Goal: Navigation & Orientation: Find specific page/section

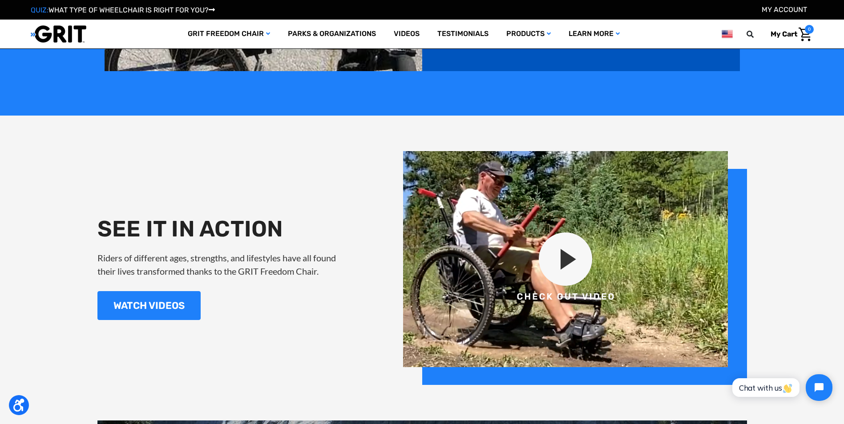
scroll to position [991, 0]
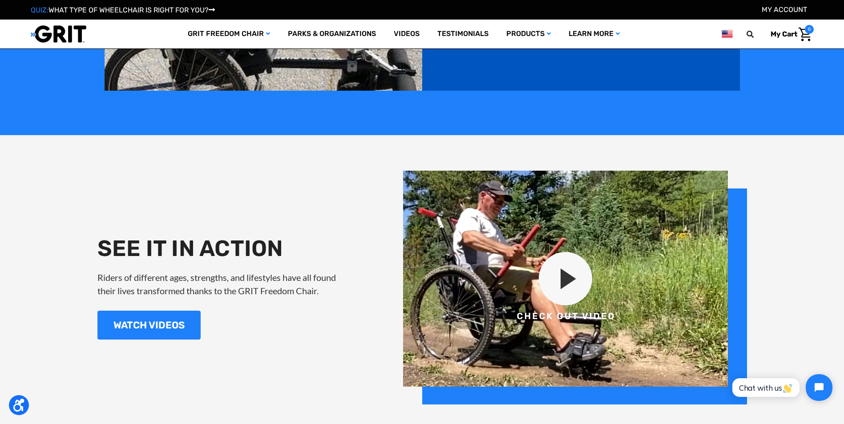
click at [565, 270] on img at bounding box center [575, 288] width 344 height 234
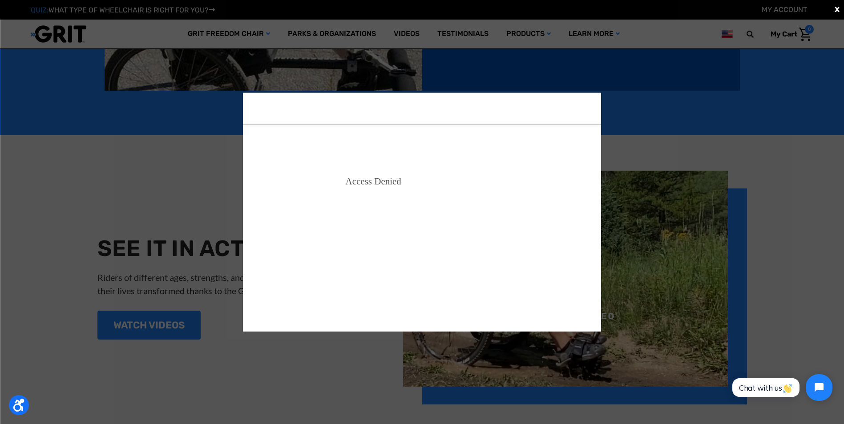
scroll to position [0, 0]
click at [648, 236] on div "X" at bounding box center [422, 212] width 844 height 424
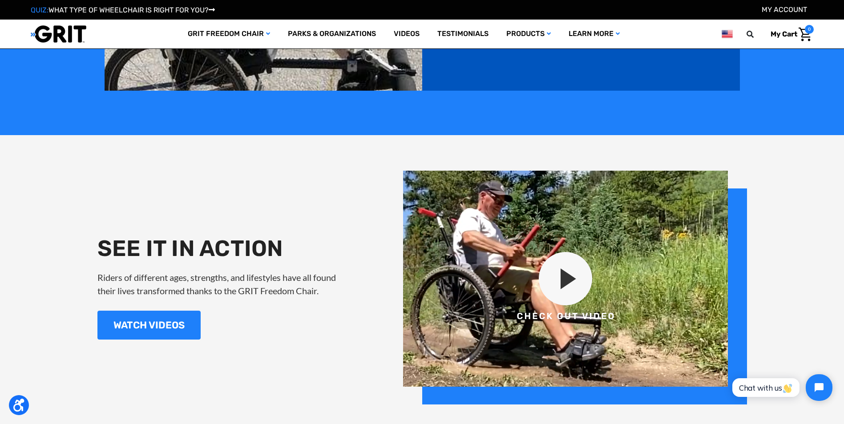
click at [567, 275] on img at bounding box center [575, 288] width 344 height 234
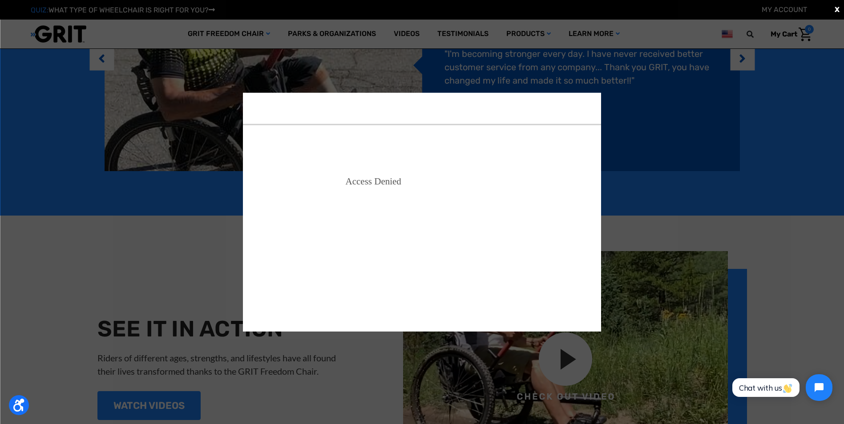
scroll to position [858, 0]
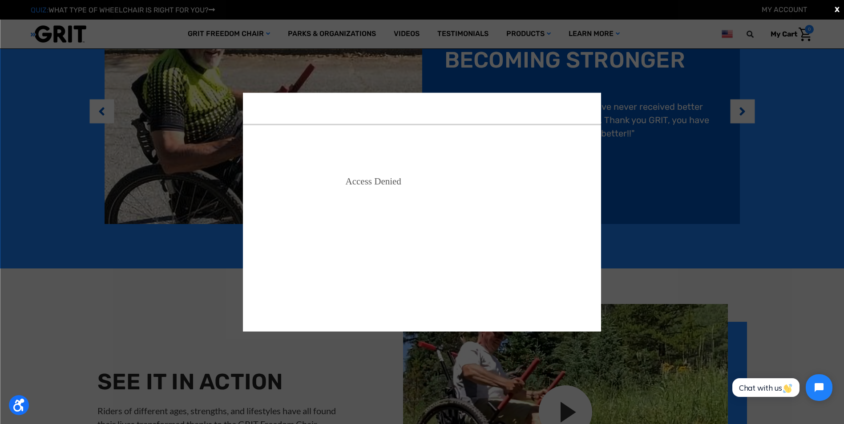
click at [636, 155] on div "X" at bounding box center [422, 212] width 844 height 424
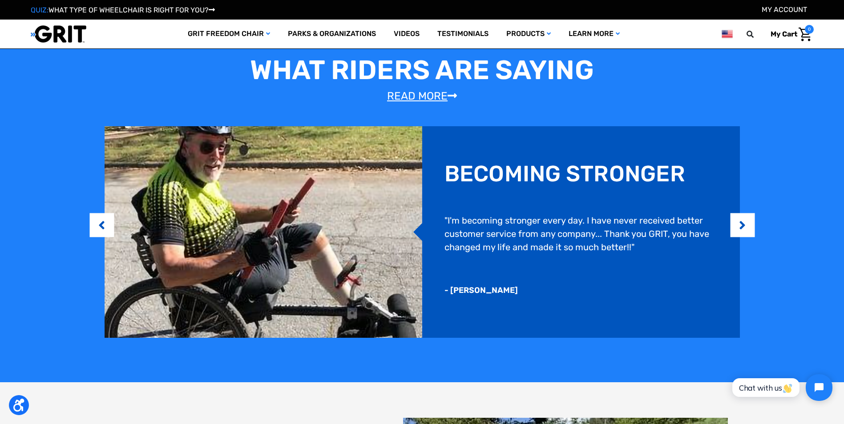
scroll to position [724, 0]
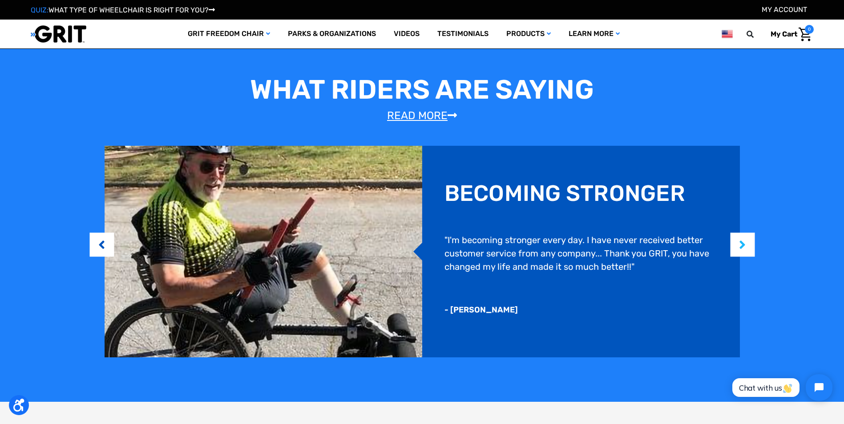
click at [747, 249] on button "Next" at bounding box center [742, 244] width 9 height 27
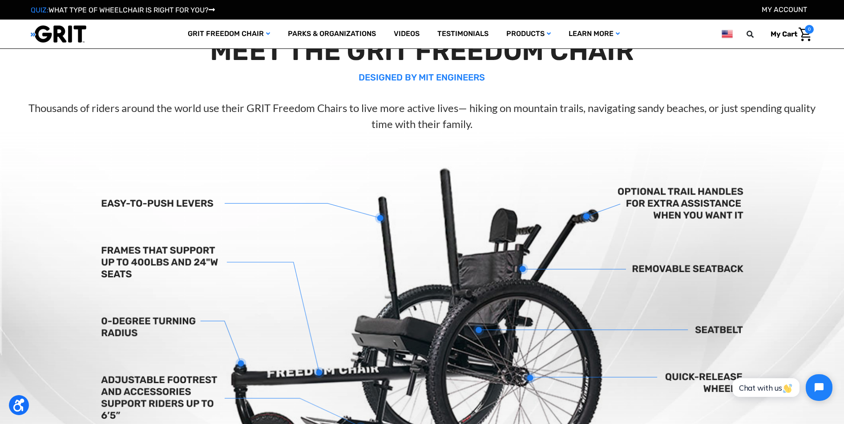
scroll to position [235, 0]
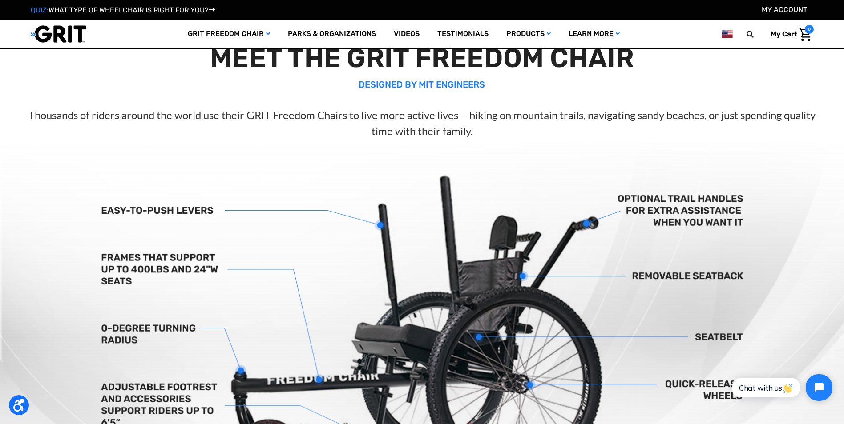
click at [782, 35] on span "My Cart" at bounding box center [783, 34] width 27 height 8
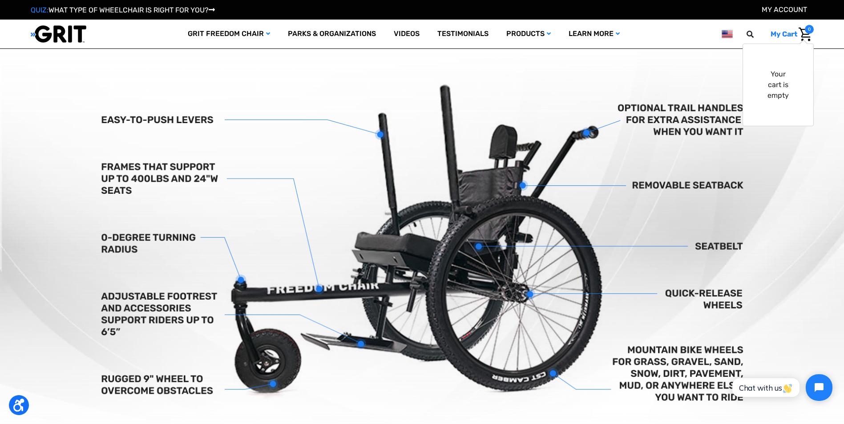
scroll to position [324, 0]
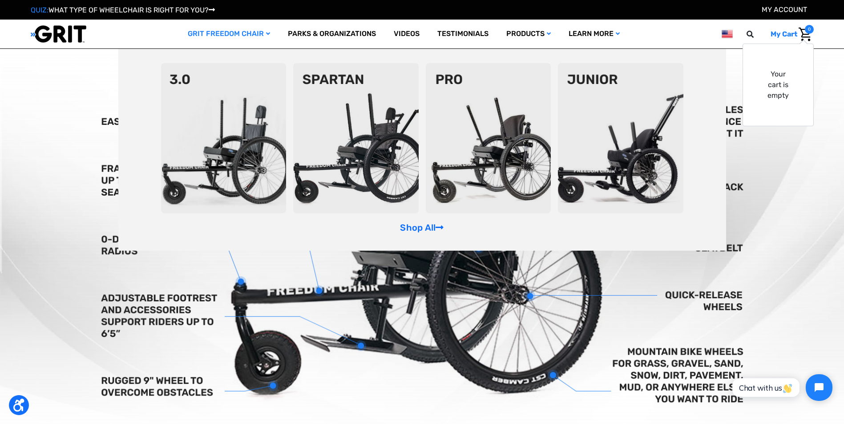
click at [478, 164] on img at bounding box center [488, 138] width 125 height 150
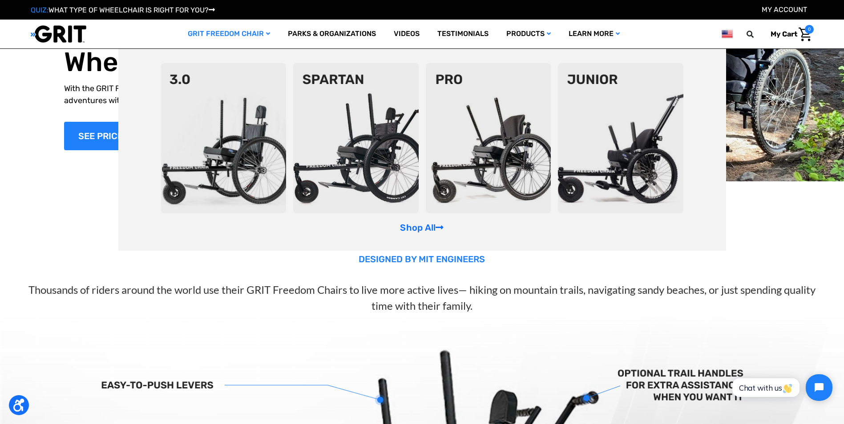
click at [235, 133] on img at bounding box center [223, 138] width 125 height 150
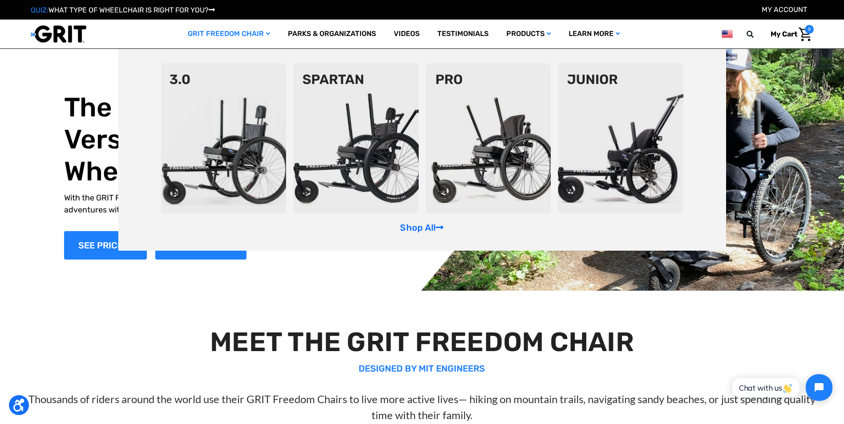
click at [350, 104] on img at bounding box center [355, 138] width 125 height 150
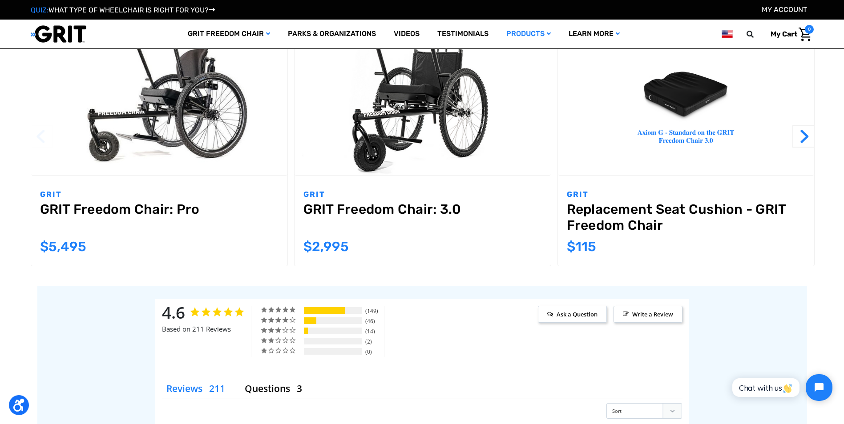
scroll to position [845, 0]
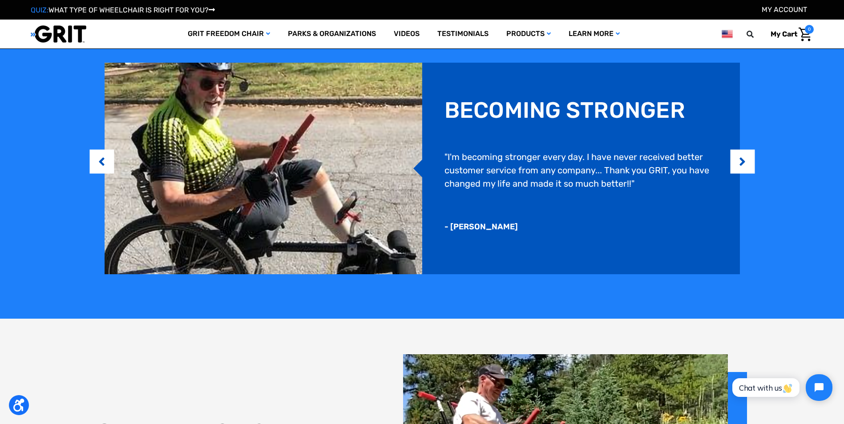
scroll to position [711, 0]
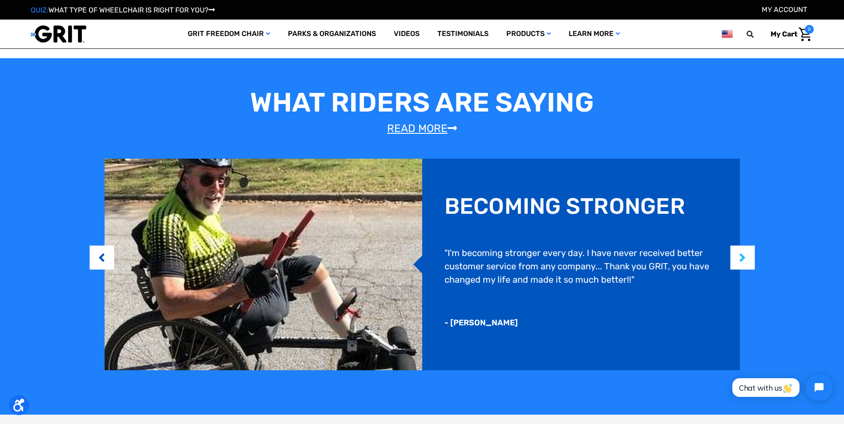
click at [747, 261] on button "Next" at bounding box center [742, 257] width 9 height 27
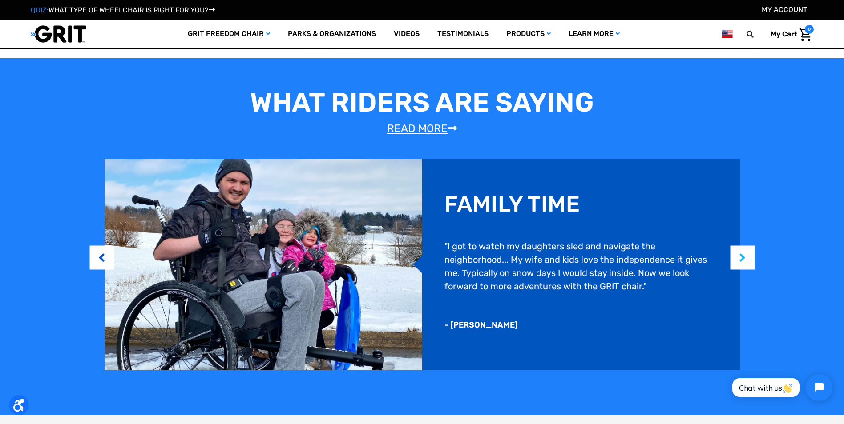
click at [747, 261] on button "Next" at bounding box center [742, 257] width 9 height 27
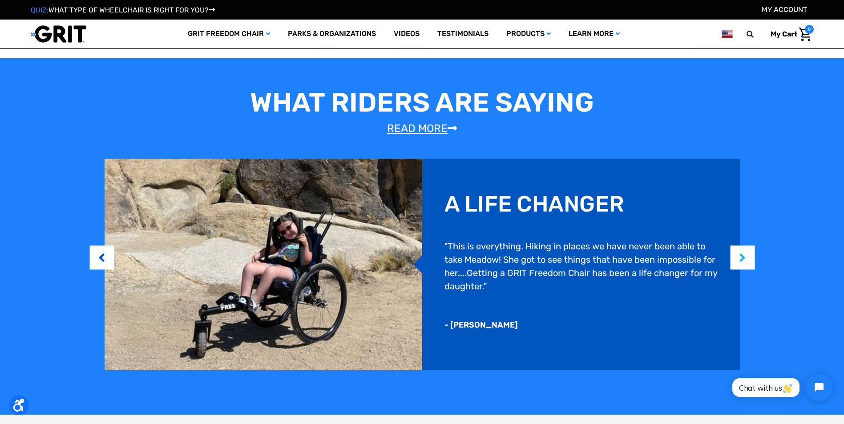
click at [747, 261] on button "Next" at bounding box center [742, 257] width 9 height 27
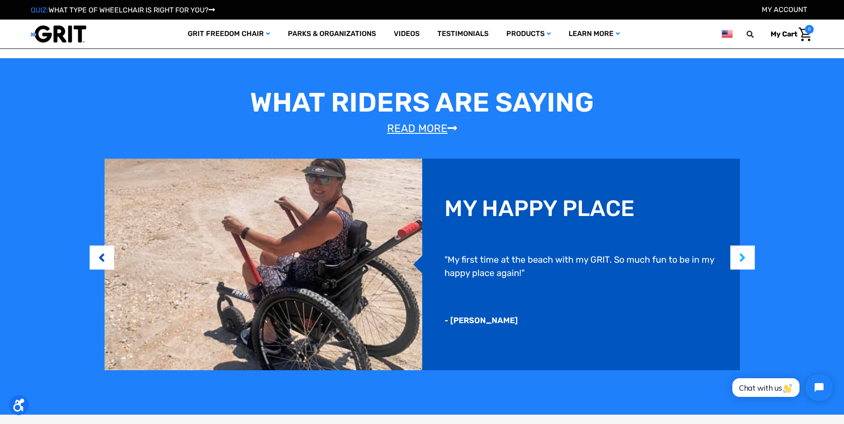
click at [747, 261] on button "Next" at bounding box center [742, 257] width 9 height 27
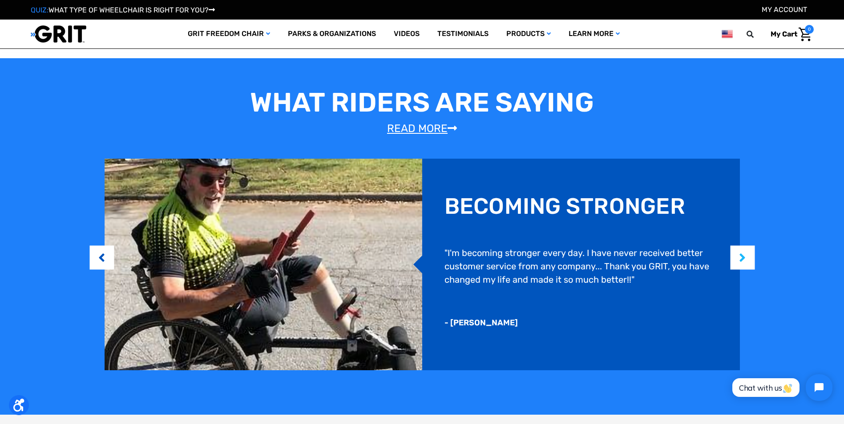
click at [747, 261] on button "Next" at bounding box center [742, 257] width 9 height 27
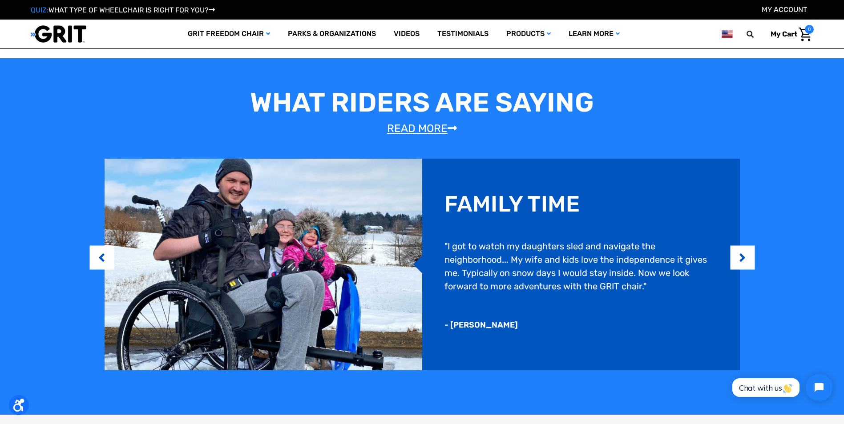
scroll to position [0, 0]
